Goal: Task Accomplishment & Management: Use online tool/utility

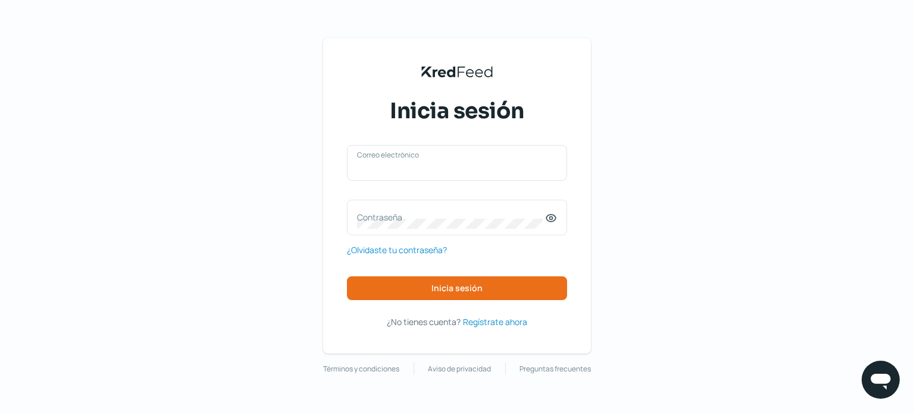
type input "naim@rocket.la"
drag, startPoint x: 710, startPoint y: 133, endPoint x: 661, endPoint y: 187, distance: 72.9
click at [710, 133] on div "KredFeed's Black Logo Inicia sesión naim@rocket.la Correo electrónico Contraseñ…" at bounding box center [457, 206] width 914 height 413
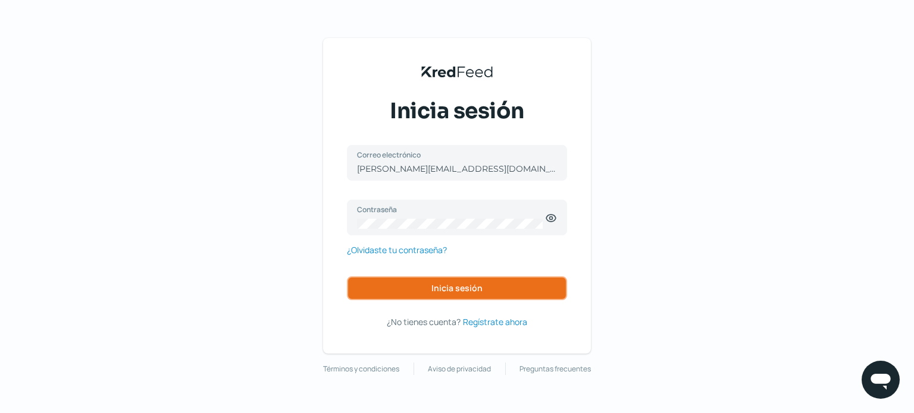
click at [481, 285] on span "Inicia sesión" at bounding box center [456, 288] width 51 height 8
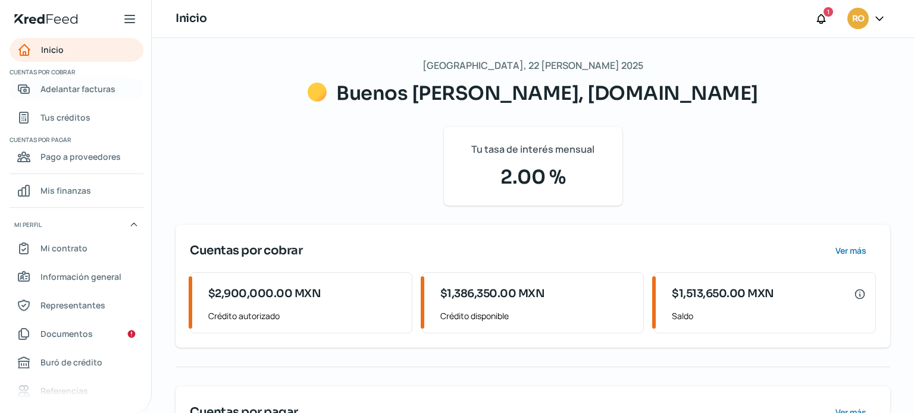
click at [80, 90] on span "Adelantar facturas" at bounding box center [77, 88] width 75 height 15
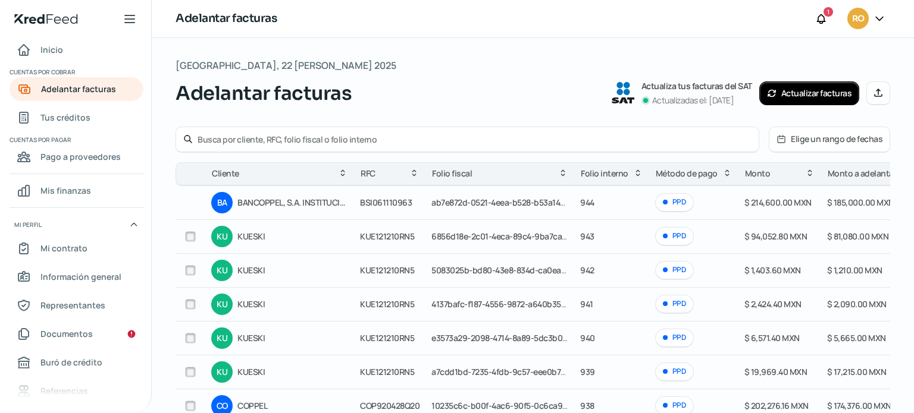
click at [290, 211] on div "BA BANCOPPEL, S.A. INSTITUCION DE BANCA MULTIPLE" at bounding box center [279, 202] width 137 height 21
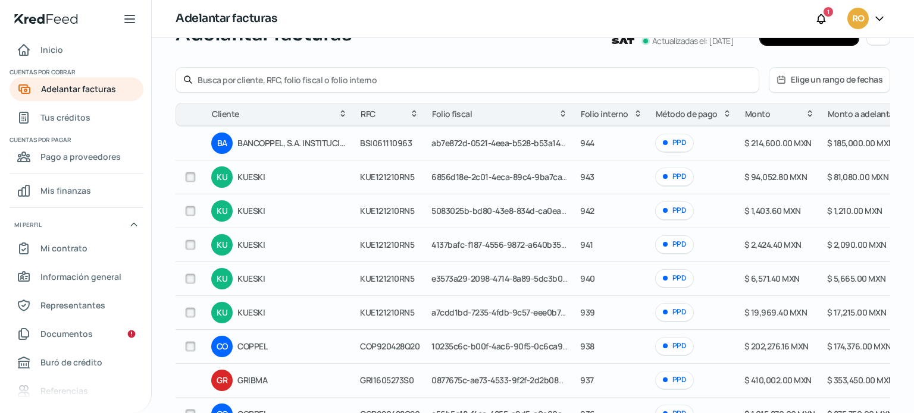
click at [193, 180] on input "checkbox" at bounding box center [190, 177] width 11 height 11
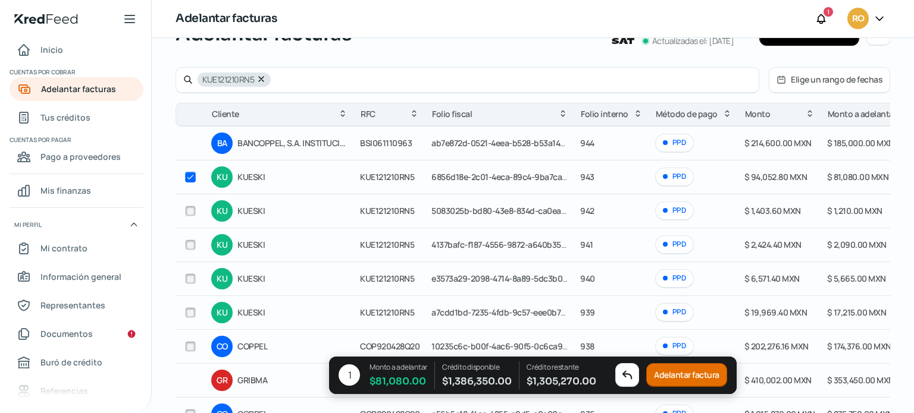
click at [192, 178] on input "checkbox" at bounding box center [190, 177] width 11 height 11
checkbox input "false"
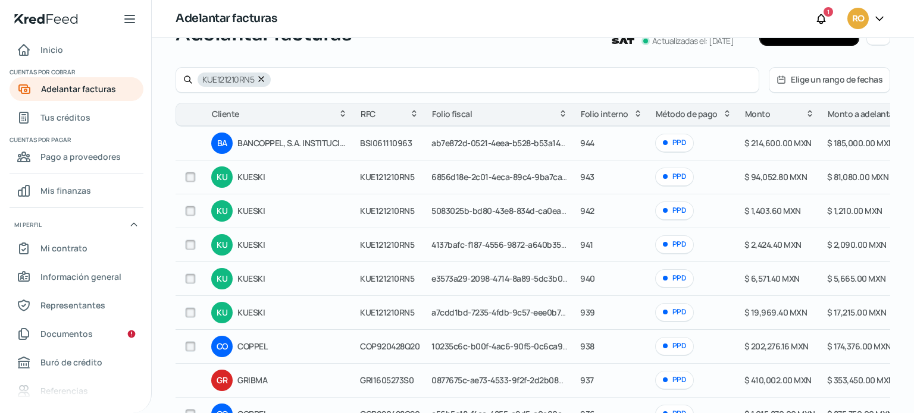
click at [220, 145] on div "BA" at bounding box center [221, 143] width 21 height 21
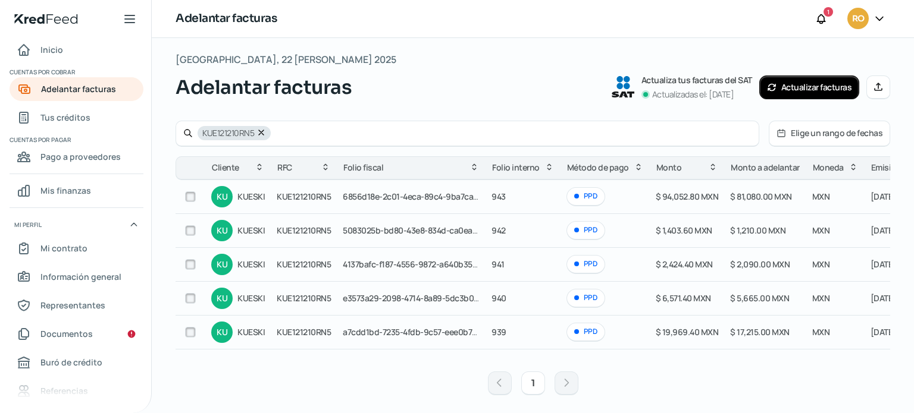
scroll to position [0, 0]
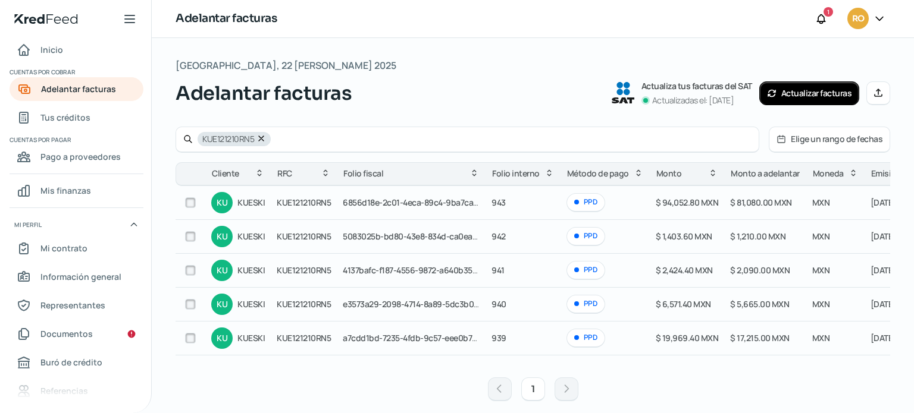
click at [262, 141] on icon at bounding box center [261, 139] width 10 height 10
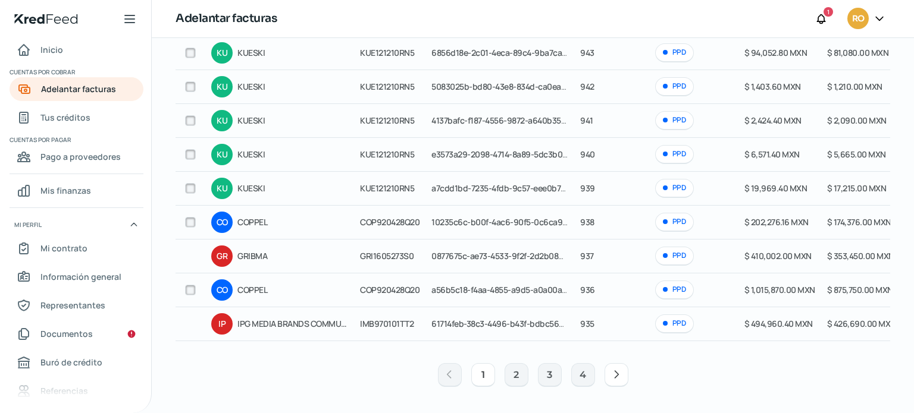
scroll to position [187, 0]
click at [511, 375] on button "2" at bounding box center [516, 375] width 24 height 24
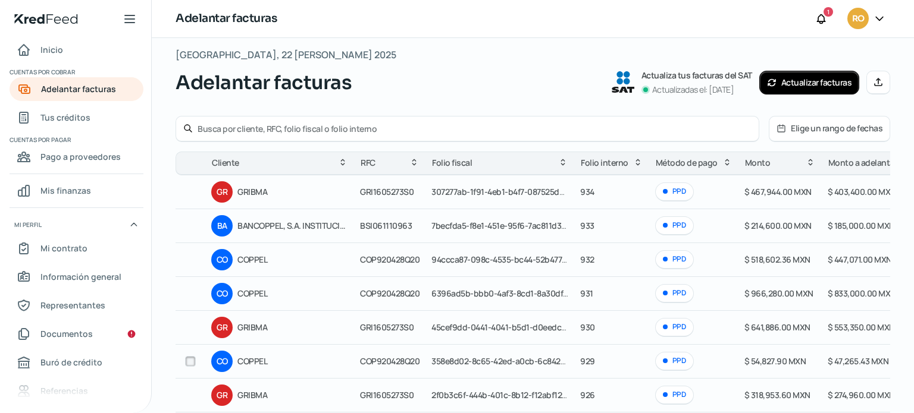
scroll to position [0, 0]
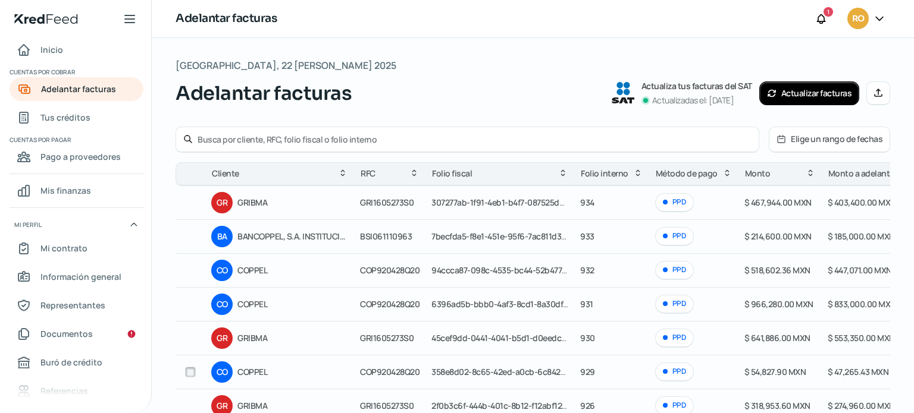
click at [805, 95] on button "Actualizar facturas" at bounding box center [809, 93] width 101 height 24
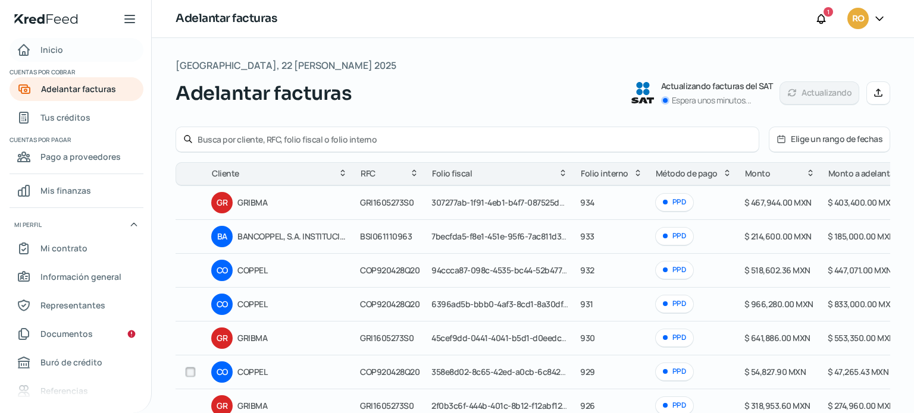
click at [50, 49] on span "Inicio" at bounding box center [51, 49] width 23 height 15
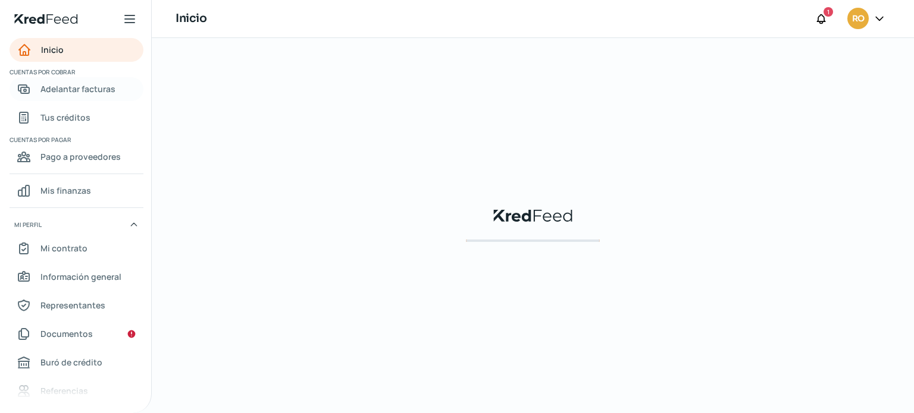
click at [58, 97] on link "Adelantar facturas" at bounding box center [77, 89] width 134 height 24
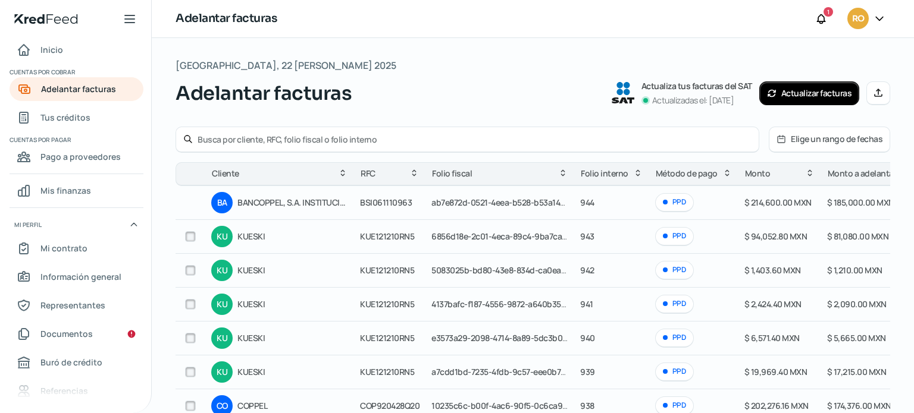
click at [802, 99] on button "Actualizar facturas" at bounding box center [809, 93] width 101 height 24
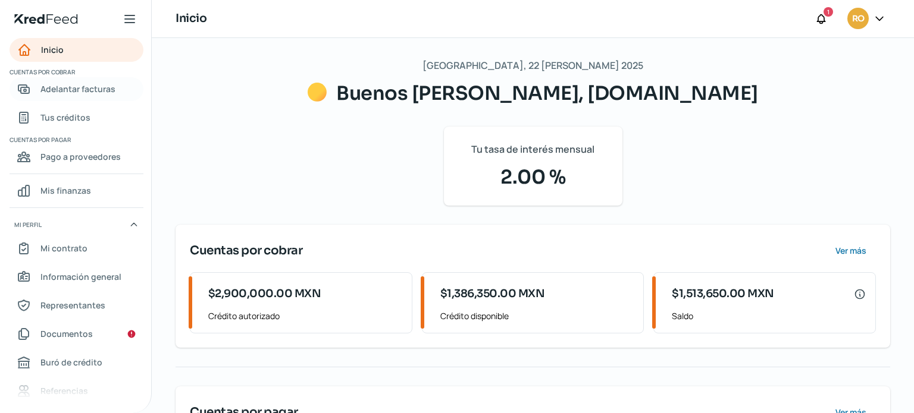
click at [81, 90] on span "Adelantar facturas" at bounding box center [77, 88] width 75 height 15
click at [65, 90] on span "Adelantar facturas" at bounding box center [77, 88] width 75 height 15
click at [67, 92] on span "Adelantar facturas" at bounding box center [77, 88] width 75 height 15
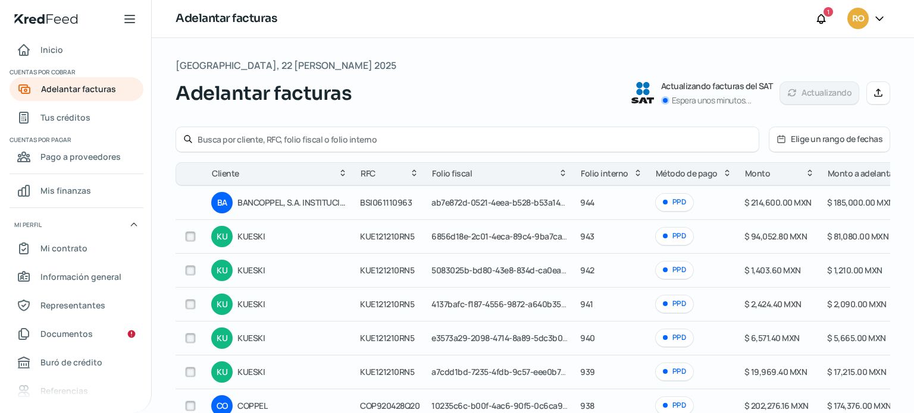
click at [671, 101] on p "Espera unos minutos..." at bounding box center [711, 100] width 80 height 14
click at [878, 20] on icon at bounding box center [878, 19] width 7 height 4
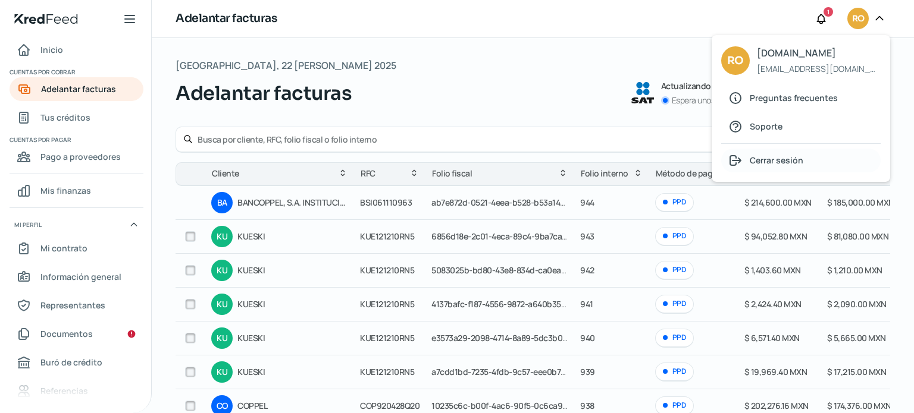
click at [783, 161] on span "Cerrar sesión" at bounding box center [776, 160] width 54 height 15
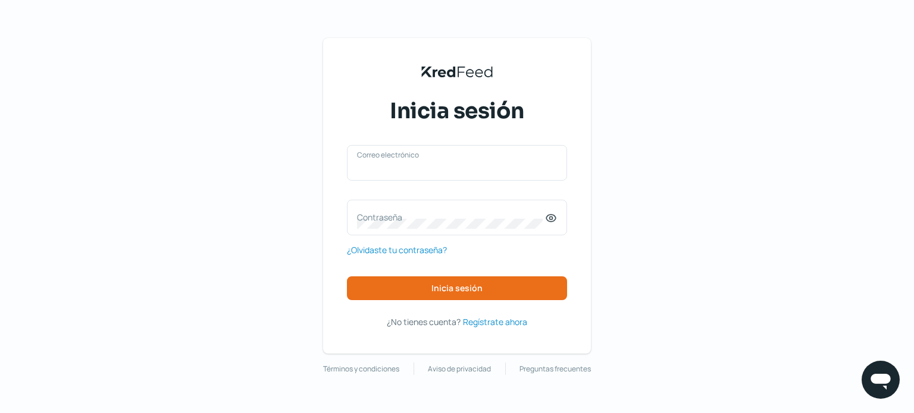
type input "[EMAIL_ADDRESS][DOMAIN_NAME]"
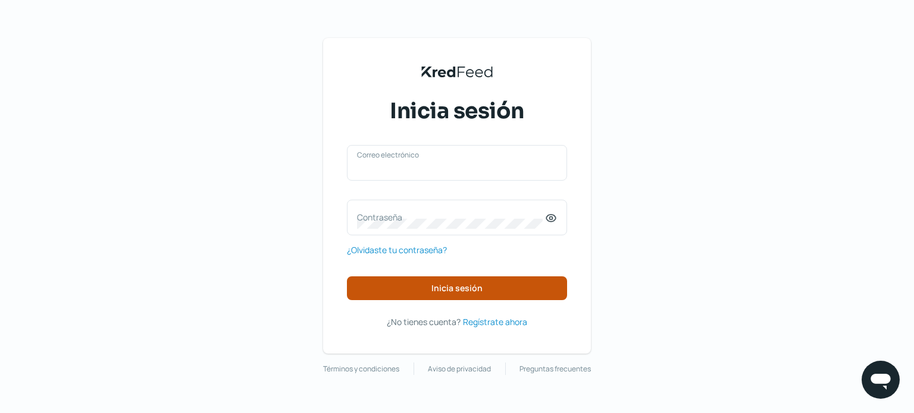
type input "[EMAIL_ADDRESS][DOMAIN_NAME]"
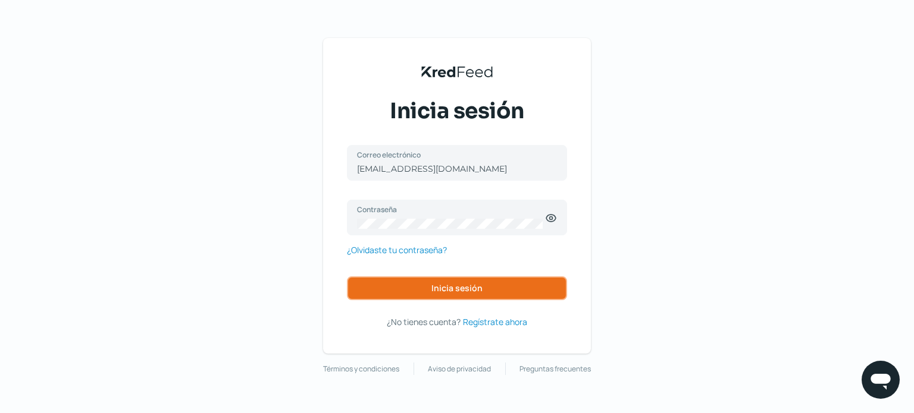
click at [452, 284] on span "Inicia sesión" at bounding box center [456, 288] width 51 height 8
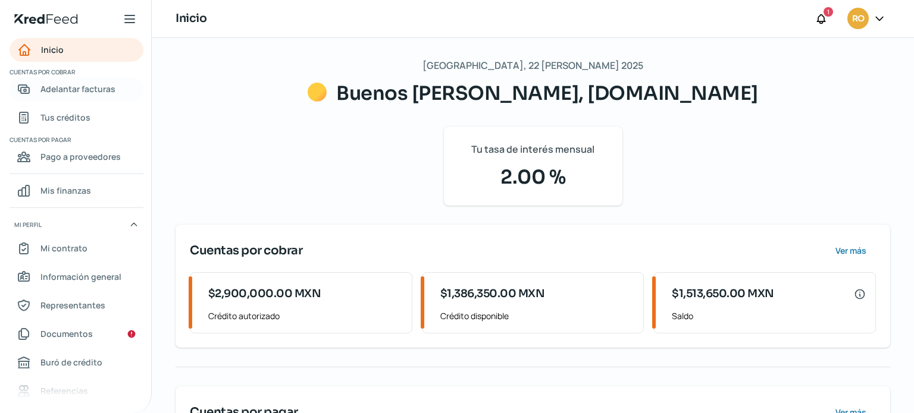
click at [90, 97] on link "Adelantar facturas" at bounding box center [77, 89] width 134 height 24
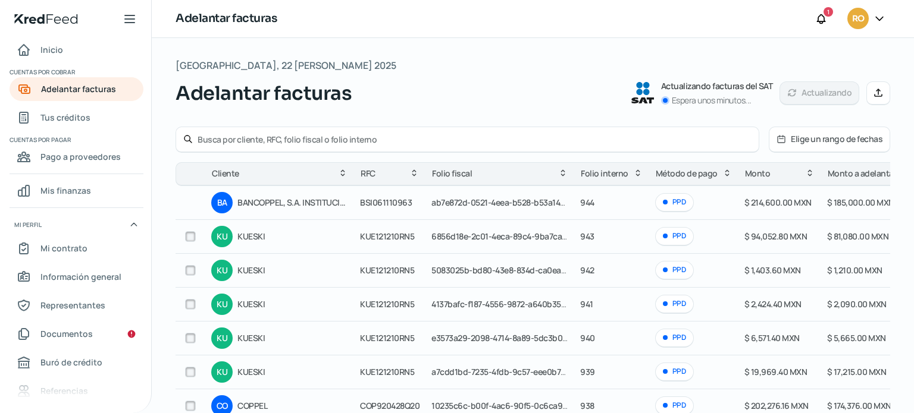
click at [638, 89] on img at bounding box center [642, 92] width 23 height 21
click at [883, 25] on div at bounding box center [878, 19] width 21 height 23
click at [881, 21] on icon at bounding box center [879, 18] width 12 height 12
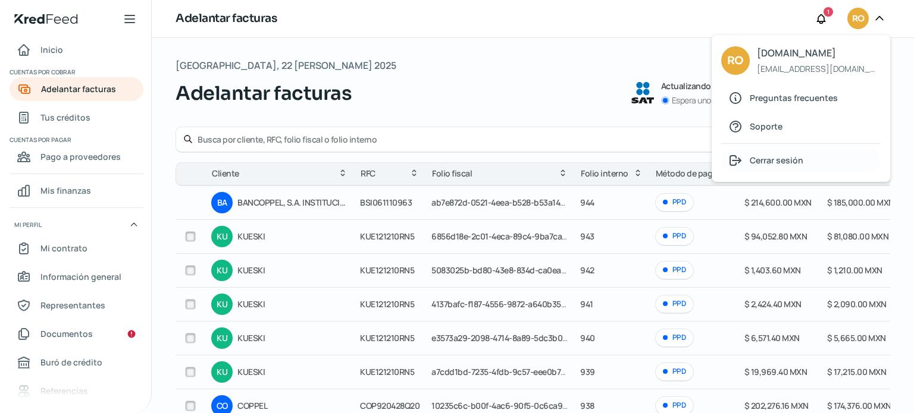
click at [787, 162] on span "Cerrar sesión" at bounding box center [776, 160] width 54 height 15
